Goal: Transaction & Acquisition: Purchase product/service

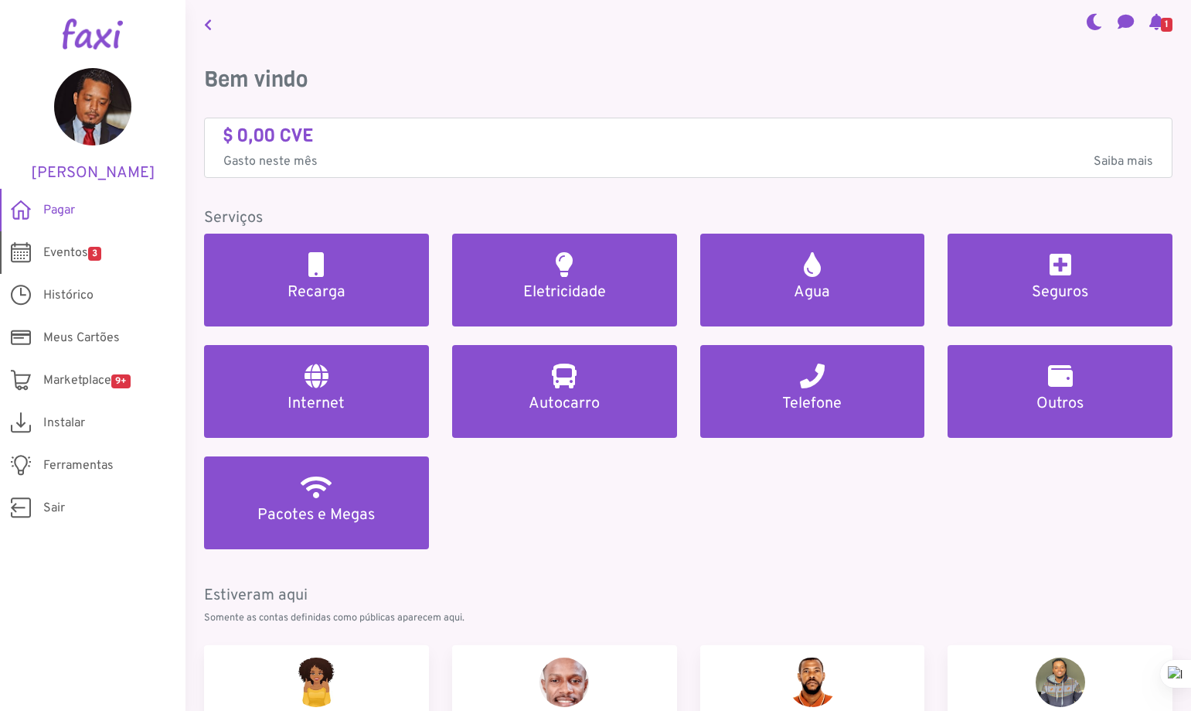
click at [62, 253] on span "Eventos 3" at bounding box center [72, 253] width 58 height 19
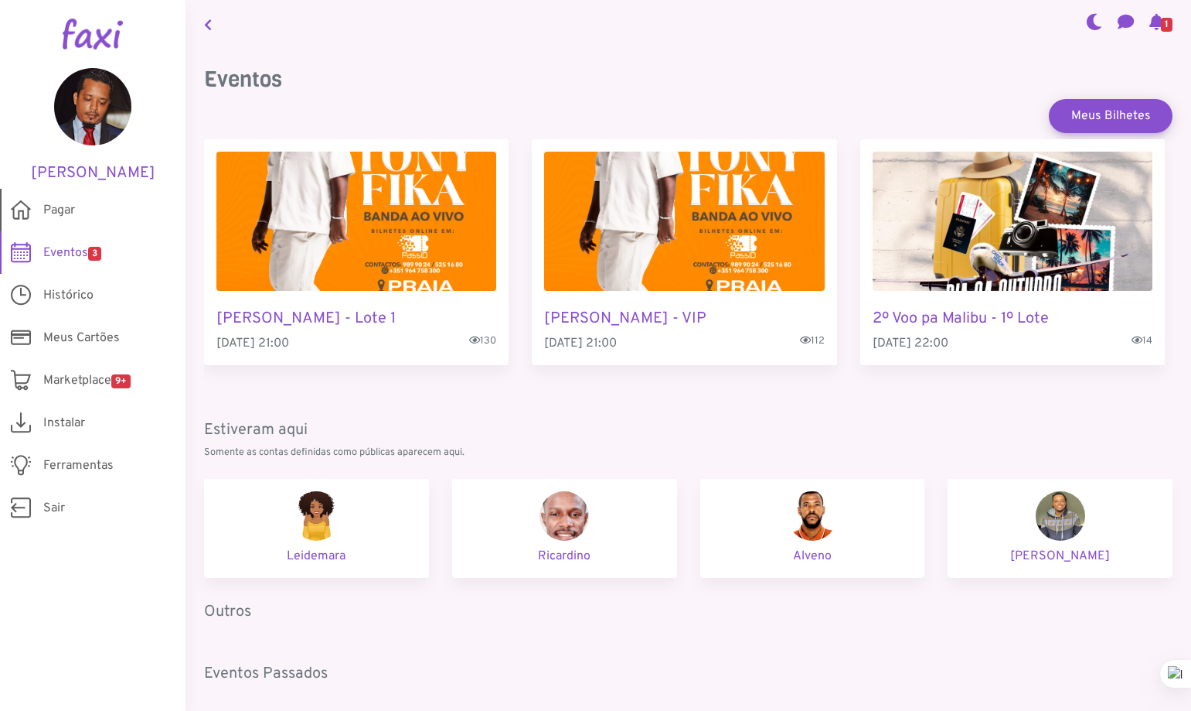
click at [52, 208] on span "Pagar" at bounding box center [59, 210] width 32 height 19
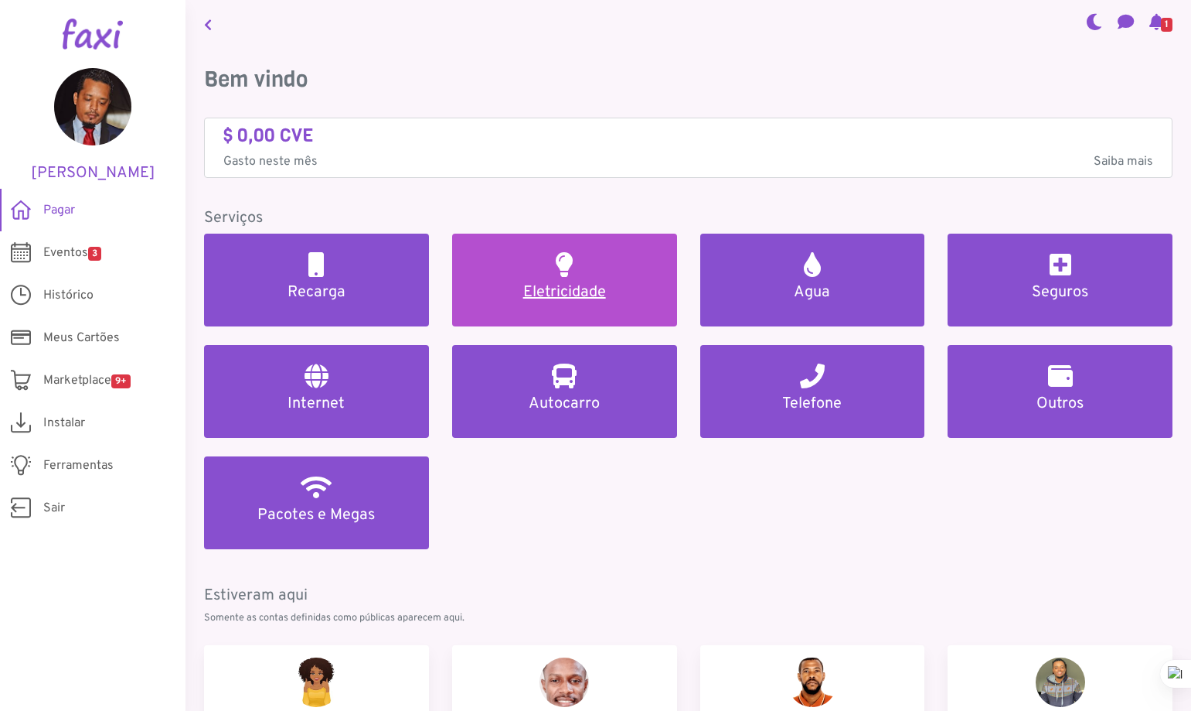
click at [572, 295] on h5 "Eletricidade" at bounding box center [565, 292] width 188 height 19
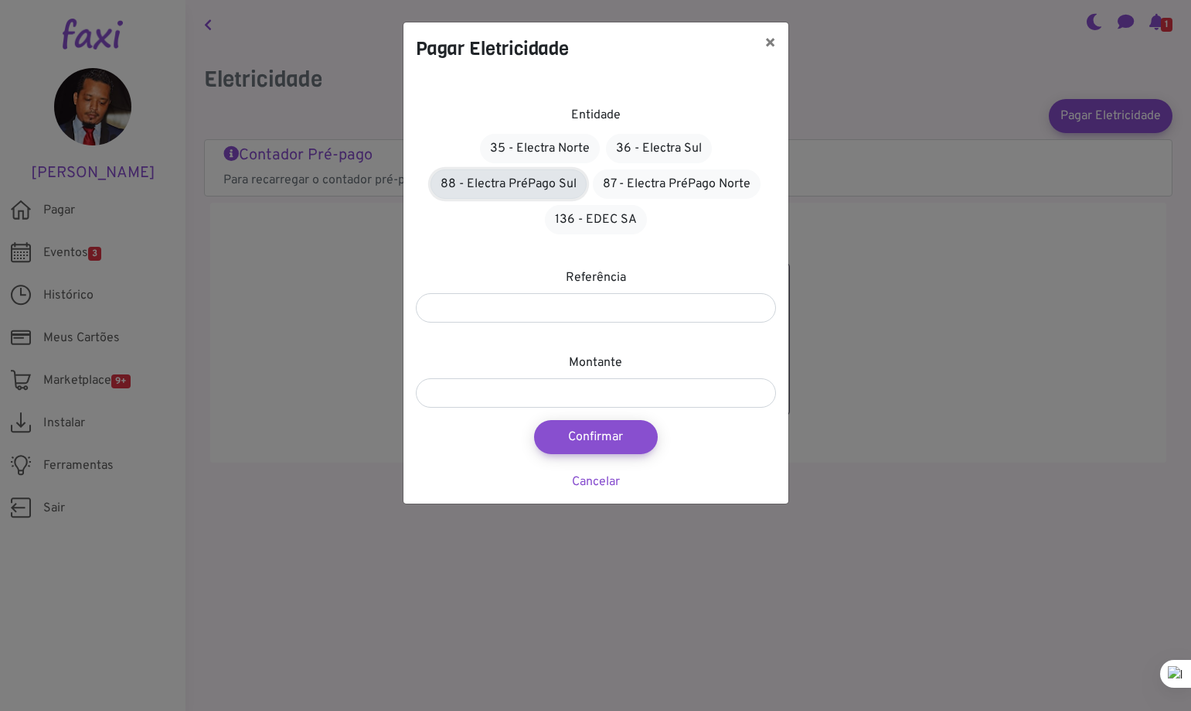
click at [528, 179] on link "88 - Electra PréPago Sul" at bounding box center [509, 183] width 156 height 29
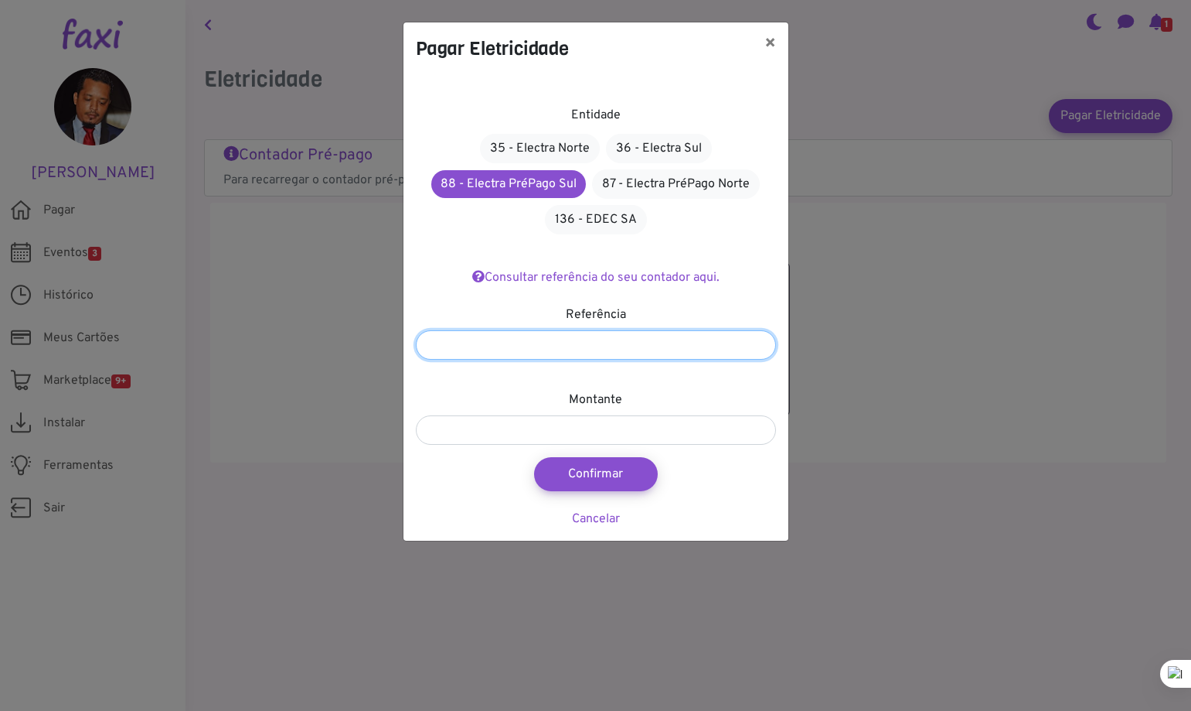
click at [518, 336] on input "number" at bounding box center [596, 344] width 360 height 29
type input "*******"
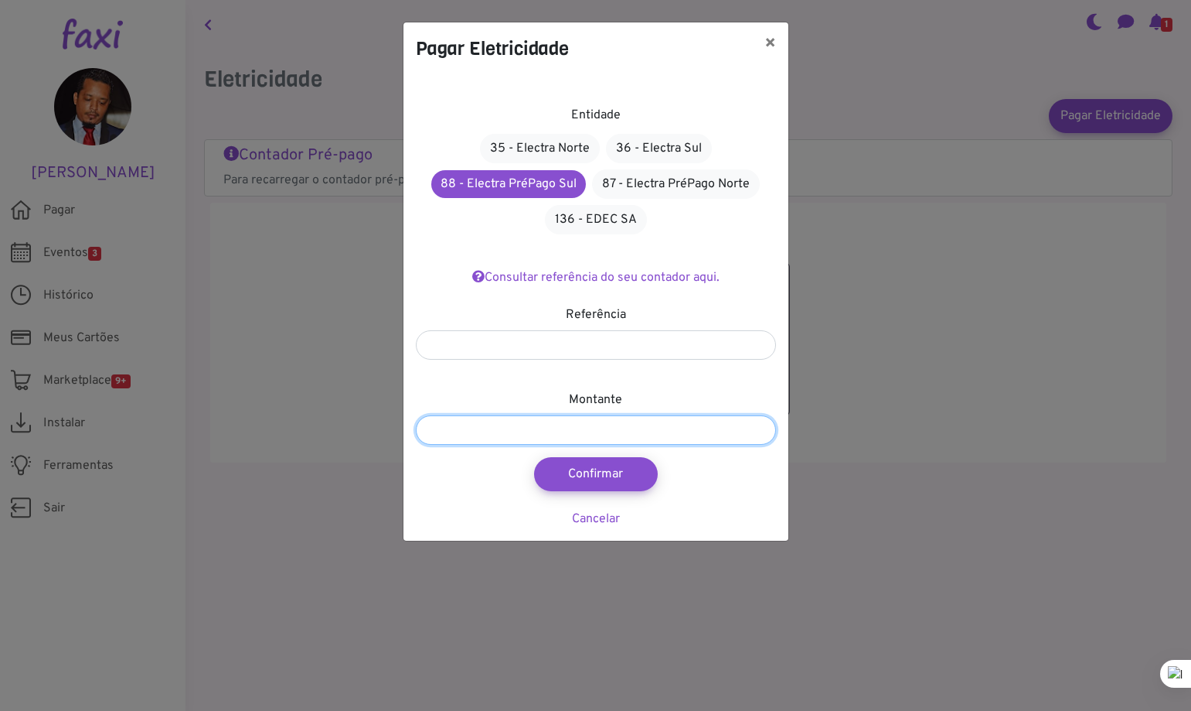
click at [499, 432] on input "number" at bounding box center [596, 429] width 360 height 29
type input "*"
type input "***"
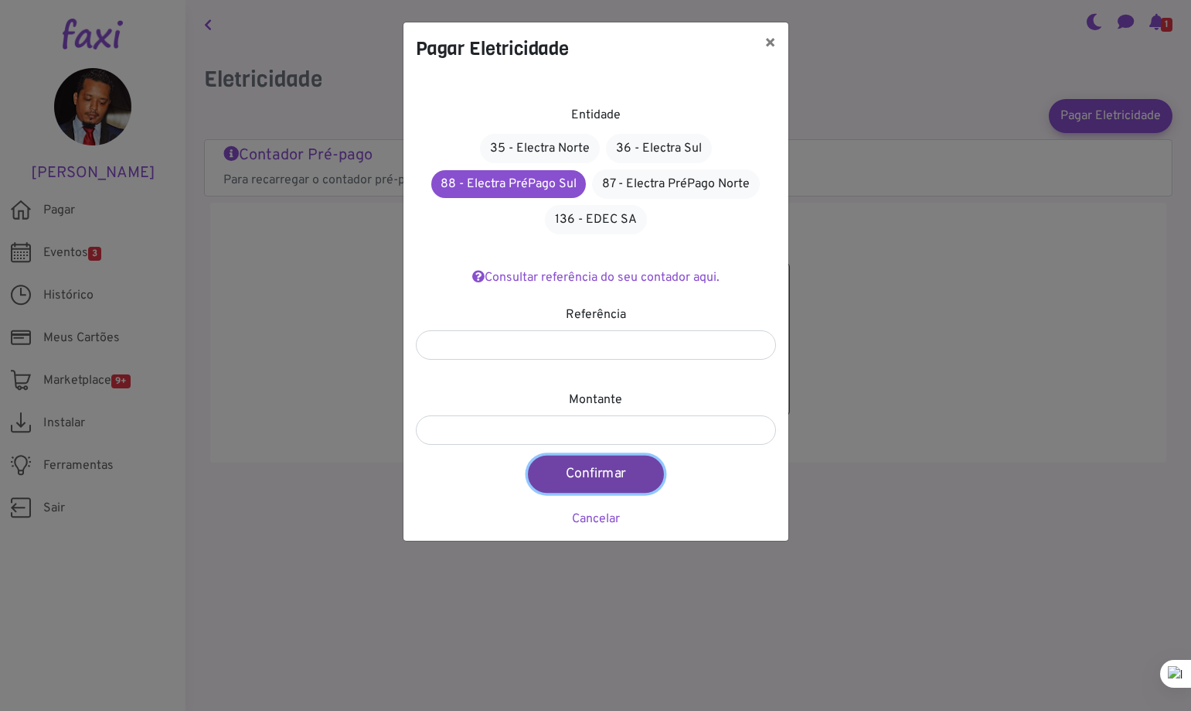
click at [588, 483] on button "Confirmar" at bounding box center [596, 473] width 136 height 37
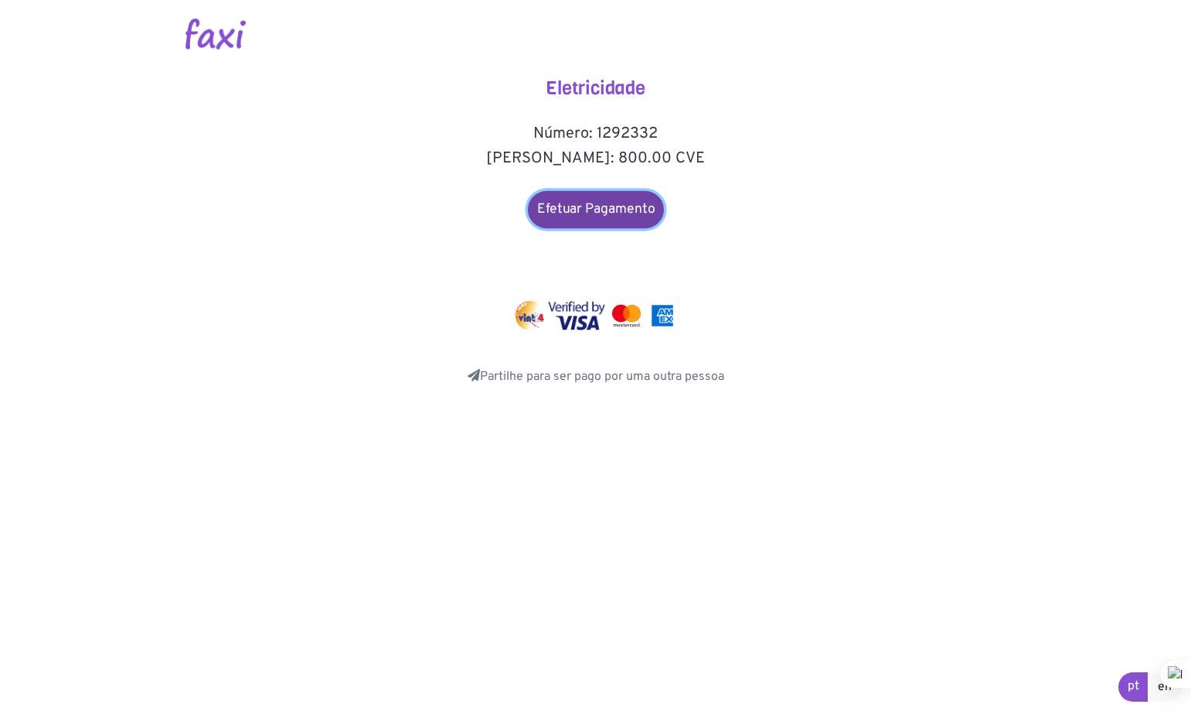
click at [622, 203] on link "Efetuar Pagamento" at bounding box center [596, 209] width 136 height 37
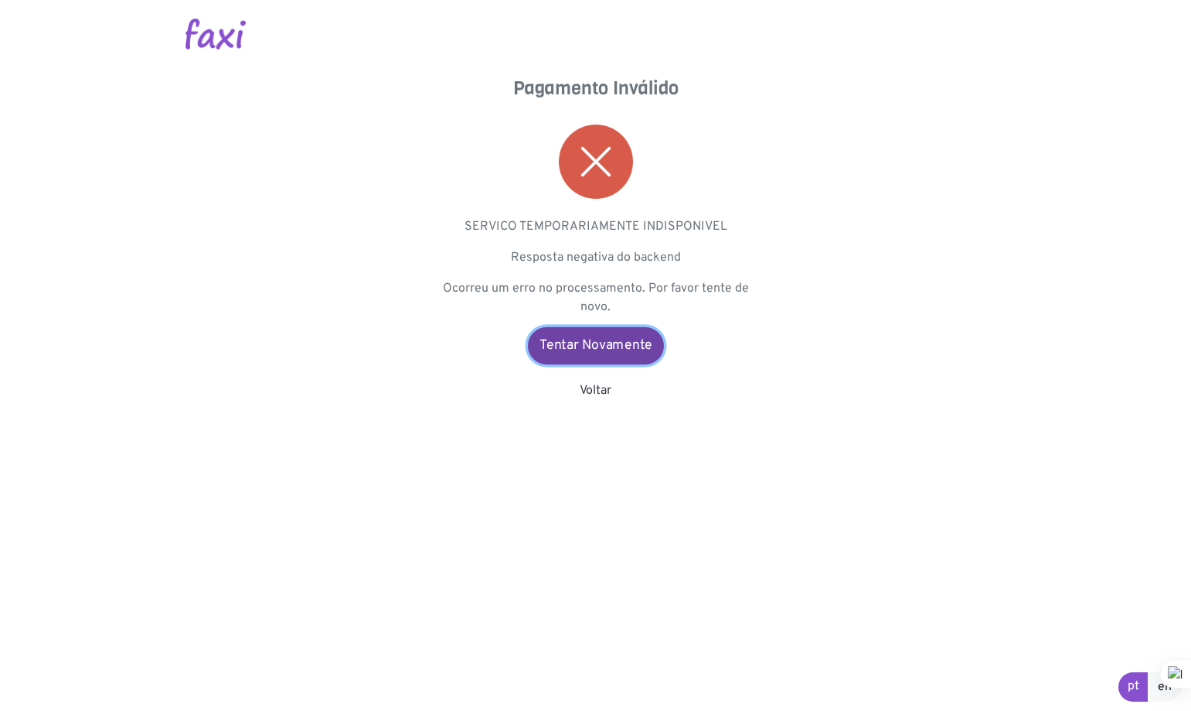
click at [583, 353] on link "Tentar Novamente" at bounding box center [596, 345] width 136 height 37
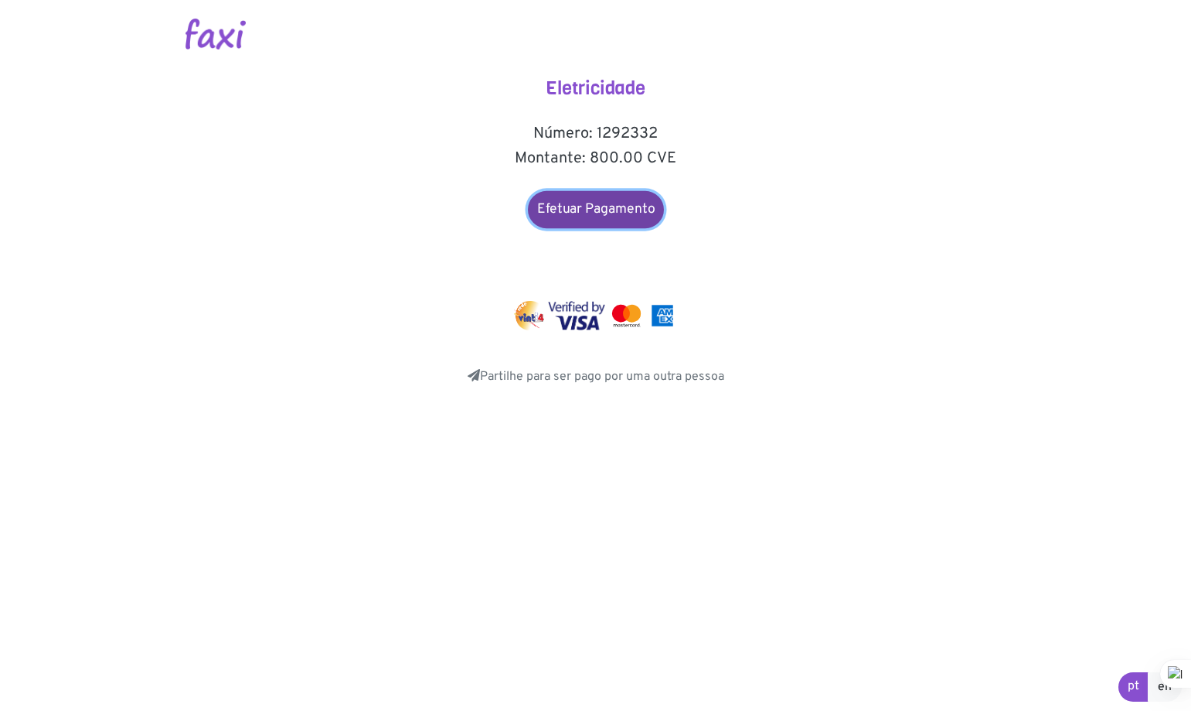
click at [594, 210] on link "Efetuar Pagamento" at bounding box center [596, 209] width 136 height 37
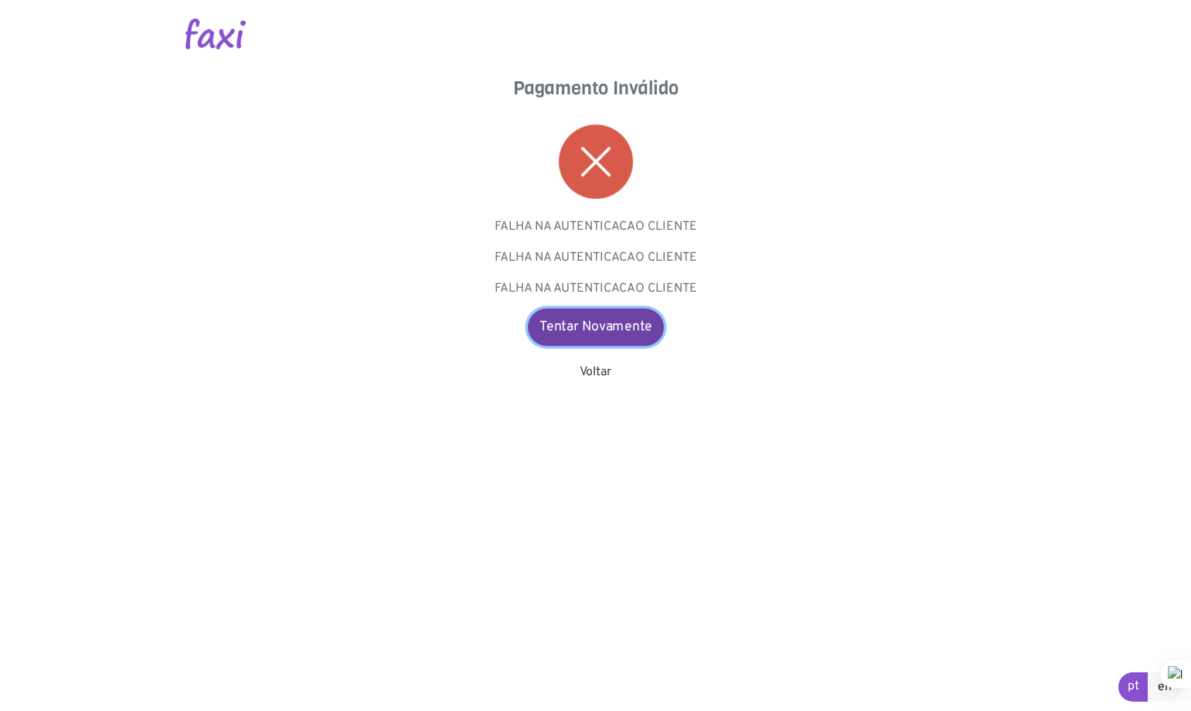
click at [598, 332] on link "Tentar Novamente" at bounding box center [596, 327] width 136 height 37
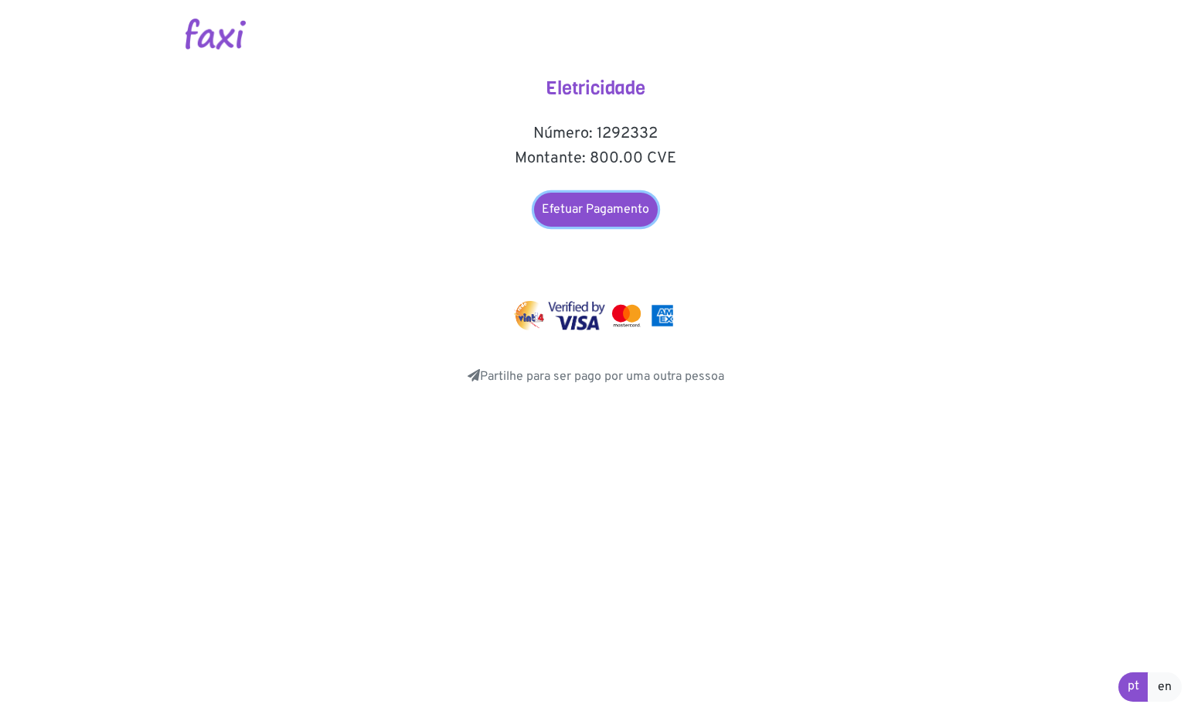
click at [614, 198] on link "Efetuar Pagamento" at bounding box center [596, 210] width 124 height 34
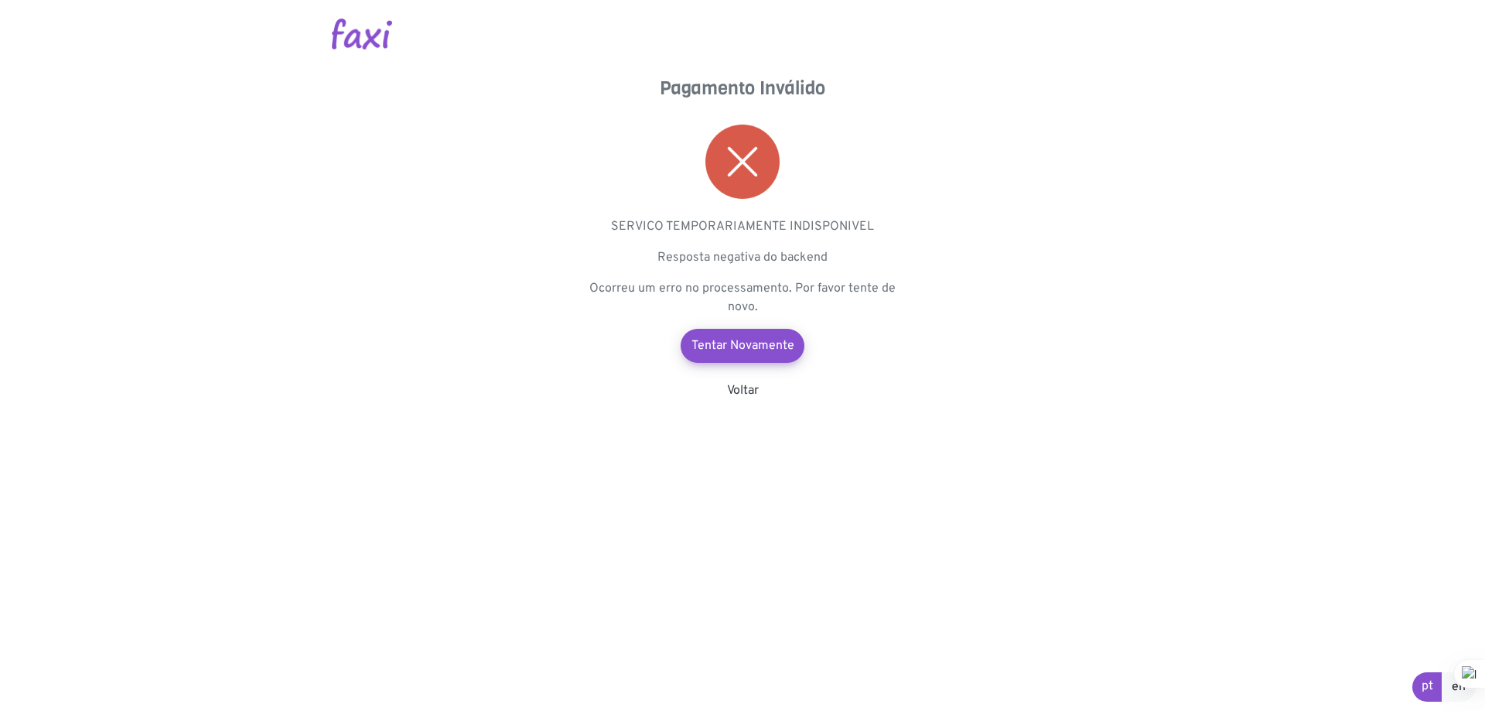
click at [1071, 169] on main "Pagamento Inválido SERVICO TEMPORARIAMENTE INDISPONIVEL Resposta negativa do ba…" at bounding box center [742, 200] width 881 height 400
click at [752, 385] on link "Voltar" at bounding box center [743, 390] width 32 height 15
